Goal: Check status: Check status

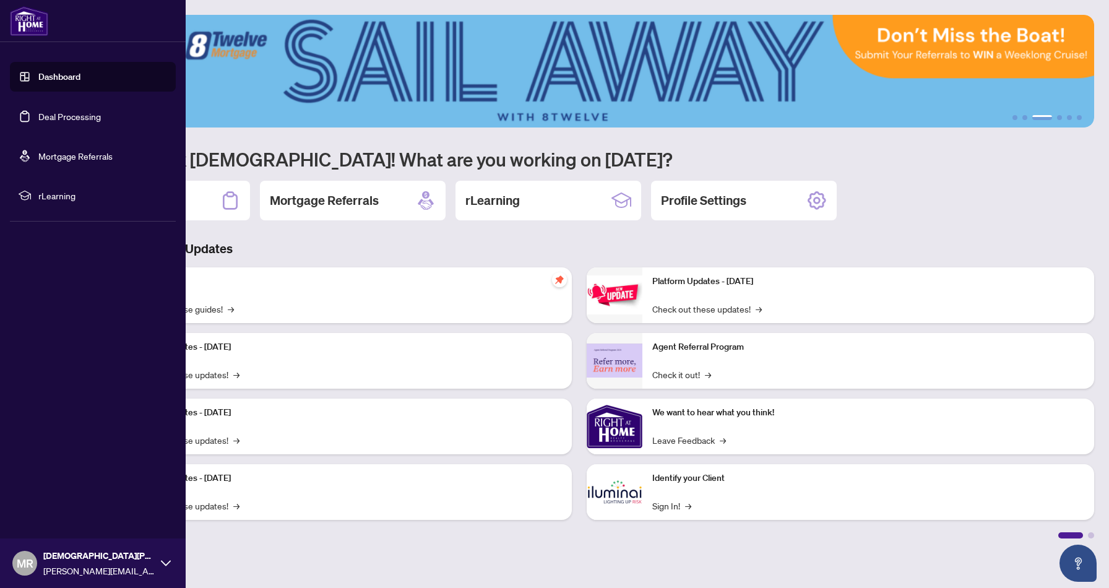
click at [40, 117] on link "Deal Processing" at bounding box center [69, 116] width 62 height 11
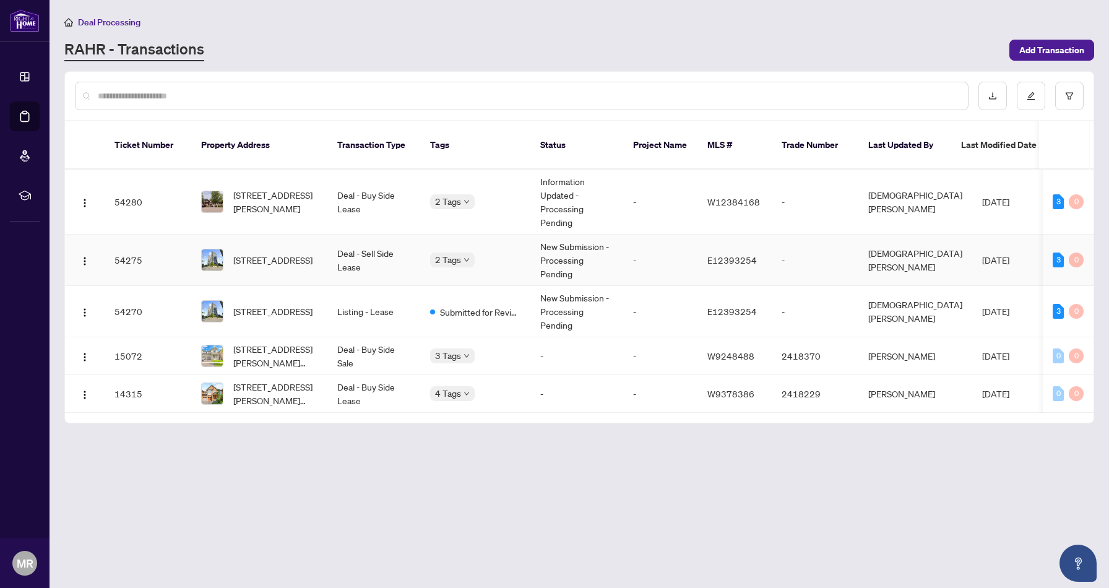
click at [559, 248] on td "New Submission - Processing Pending" at bounding box center [576, 260] width 93 height 51
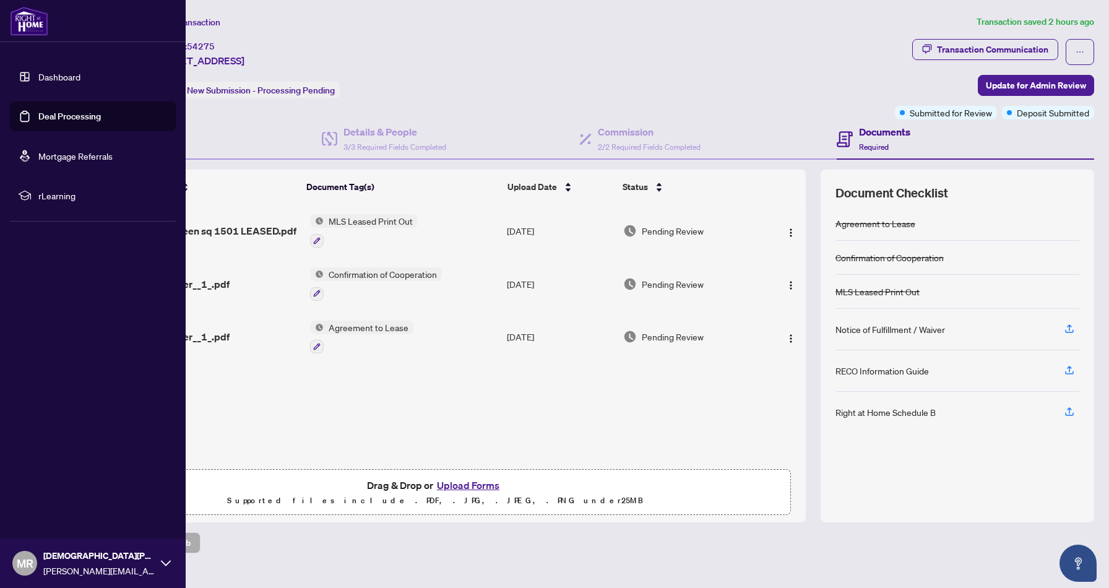
click at [38, 21] on img at bounding box center [29, 21] width 38 height 30
